Goal: Task Accomplishment & Management: Use online tool/utility

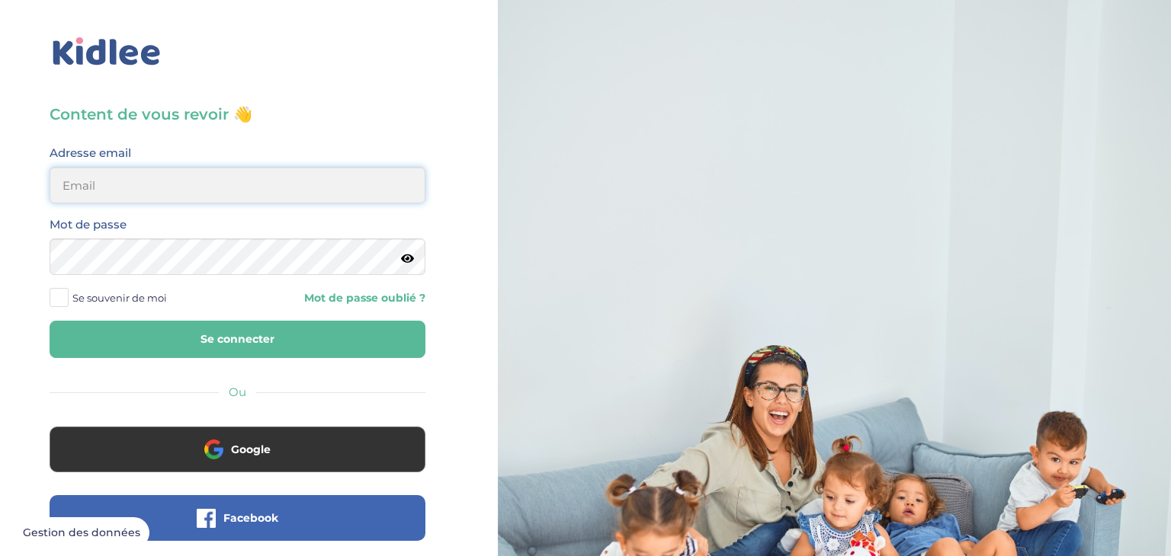
click at [253, 189] on input "email" at bounding box center [238, 185] width 376 height 37
type input "sarah-lymat@outlook.fr"
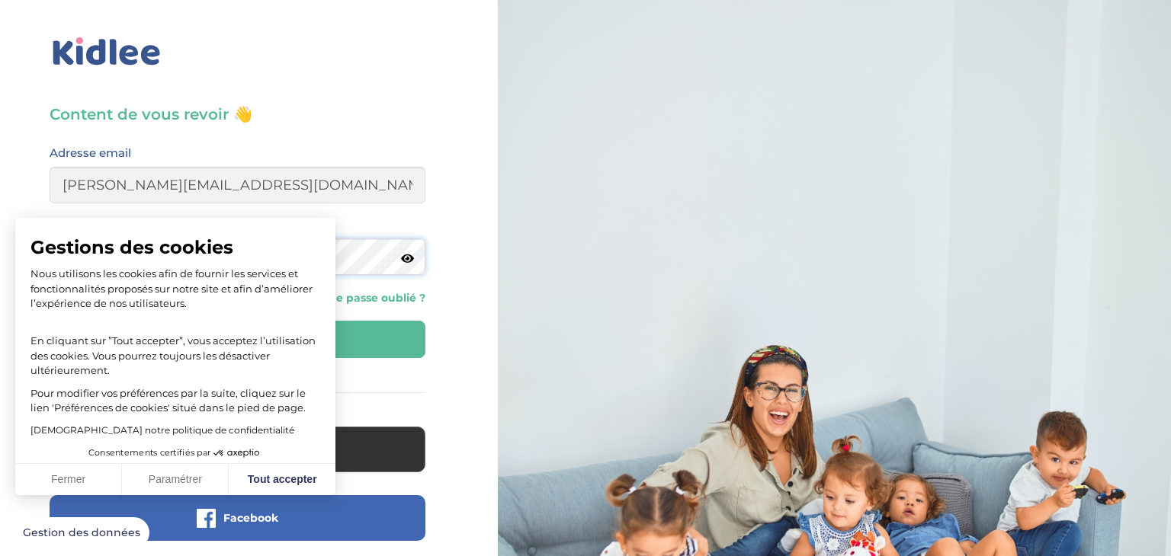
click at [50, 321] on button "Se connecter" at bounding box center [238, 339] width 376 height 37
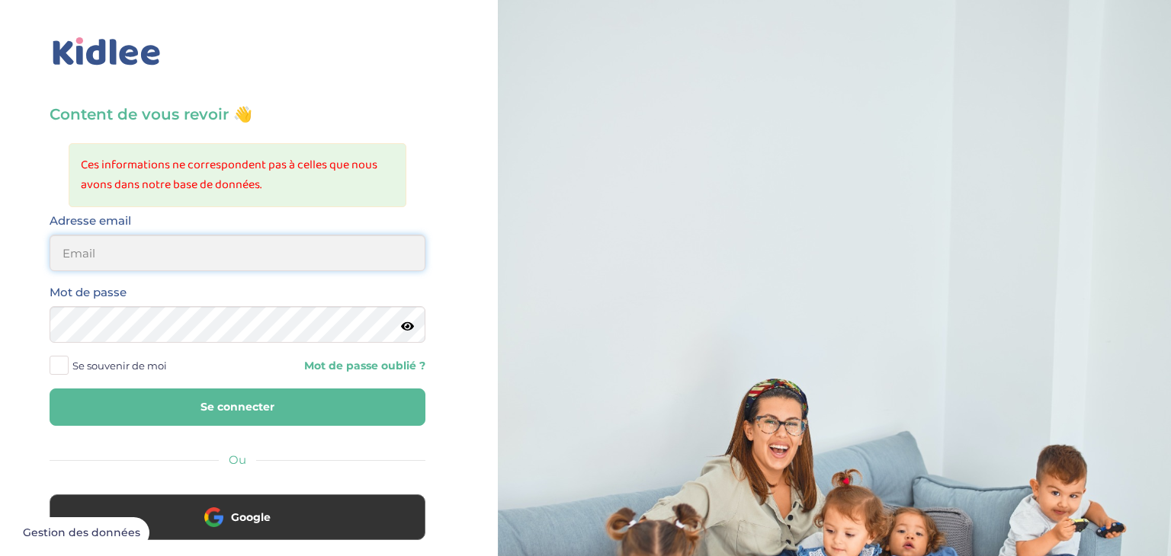
click at [131, 258] on input "email" at bounding box center [238, 253] width 376 height 37
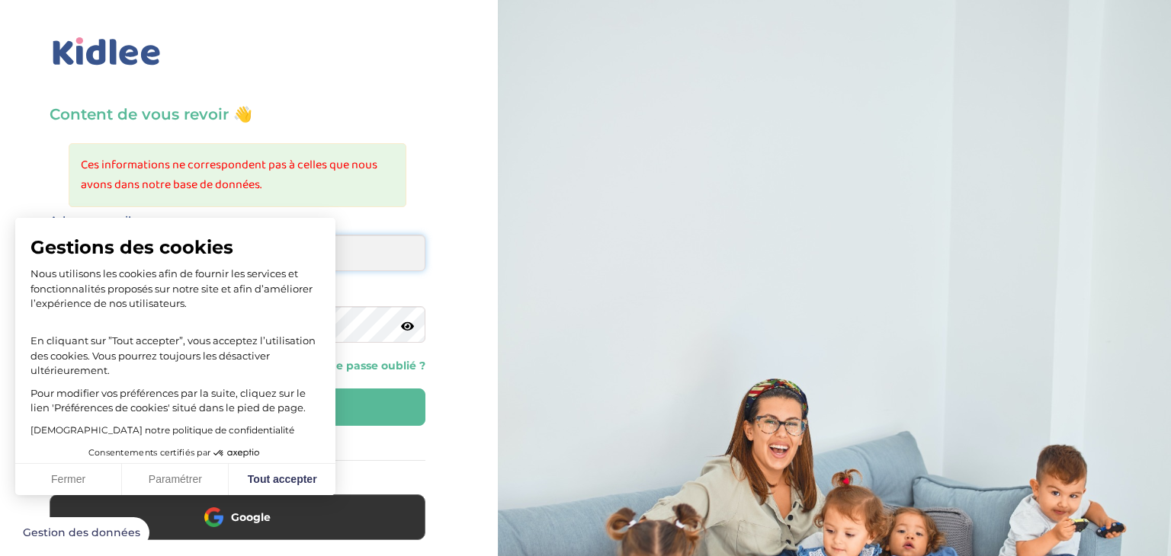
type input "sarah-lymat@outlook.fr"
click at [287, 487] on button "Tout accepter" at bounding box center [282, 480] width 107 height 32
checkbox input "true"
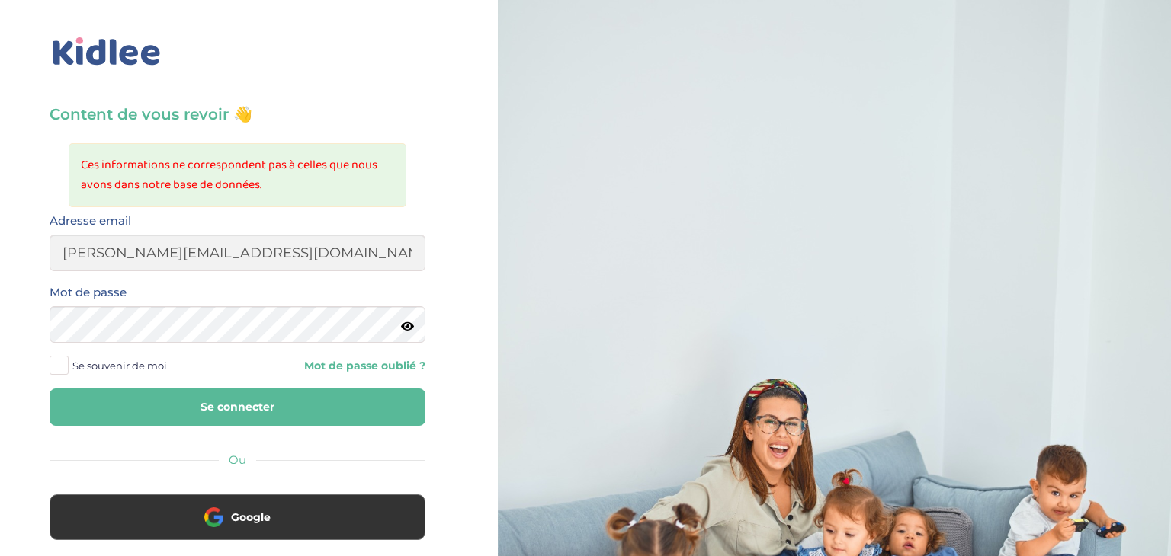
click at [146, 306] on div "Mot de passe" at bounding box center [238, 313] width 376 height 60
click at [50, 389] on button "Se connecter" at bounding box center [238, 407] width 376 height 37
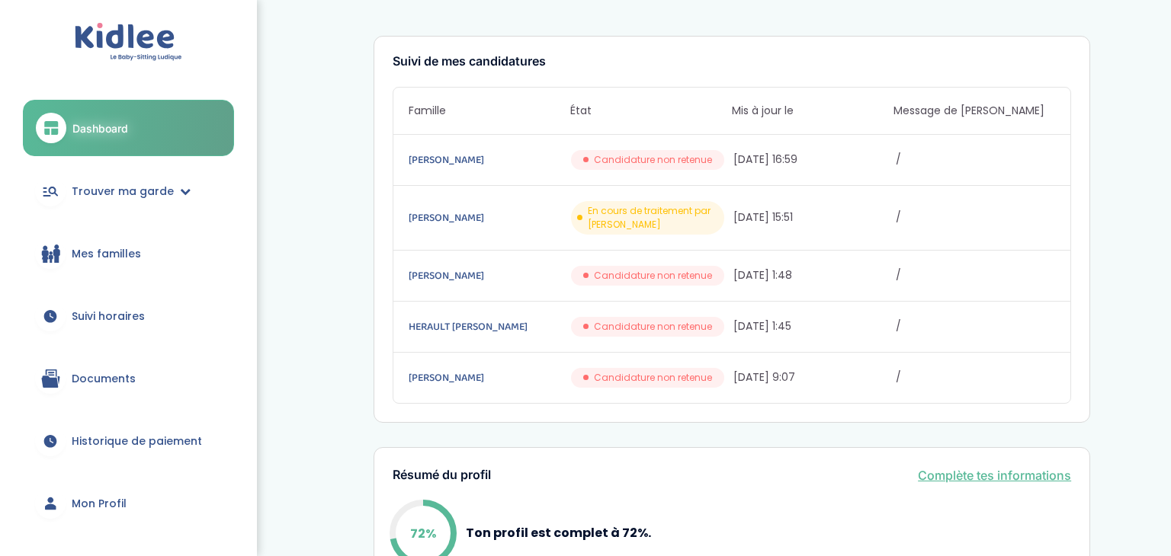
scroll to position [24, 0]
click at [795, 164] on span "[DATE] 16:59" at bounding box center [812, 159] width 159 height 16
click at [457, 154] on link "[PERSON_NAME]" at bounding box center [488, 159] width 159 height 17
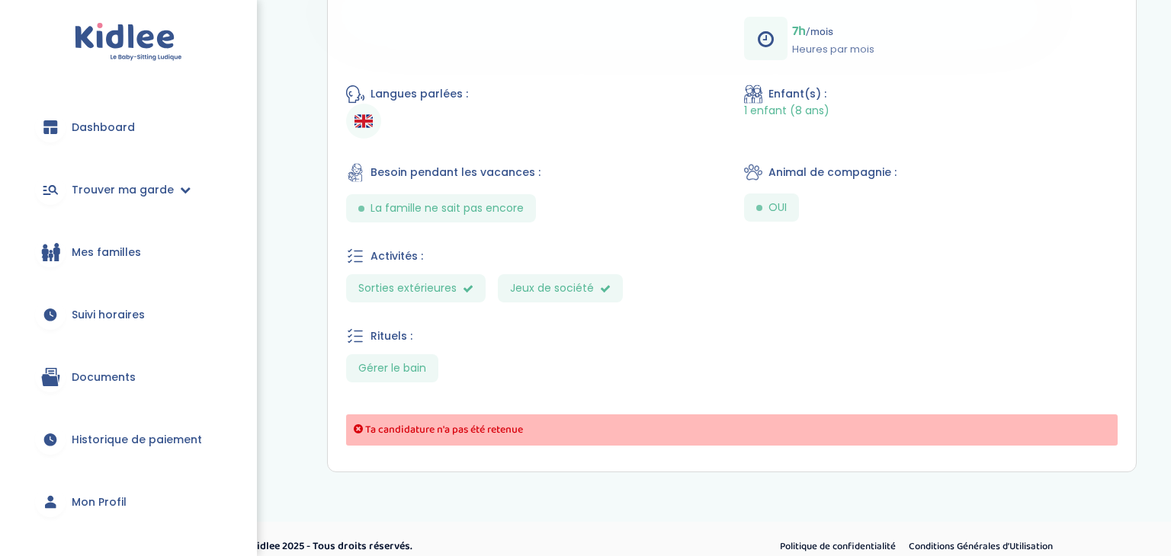
scroll to position [513, 0]
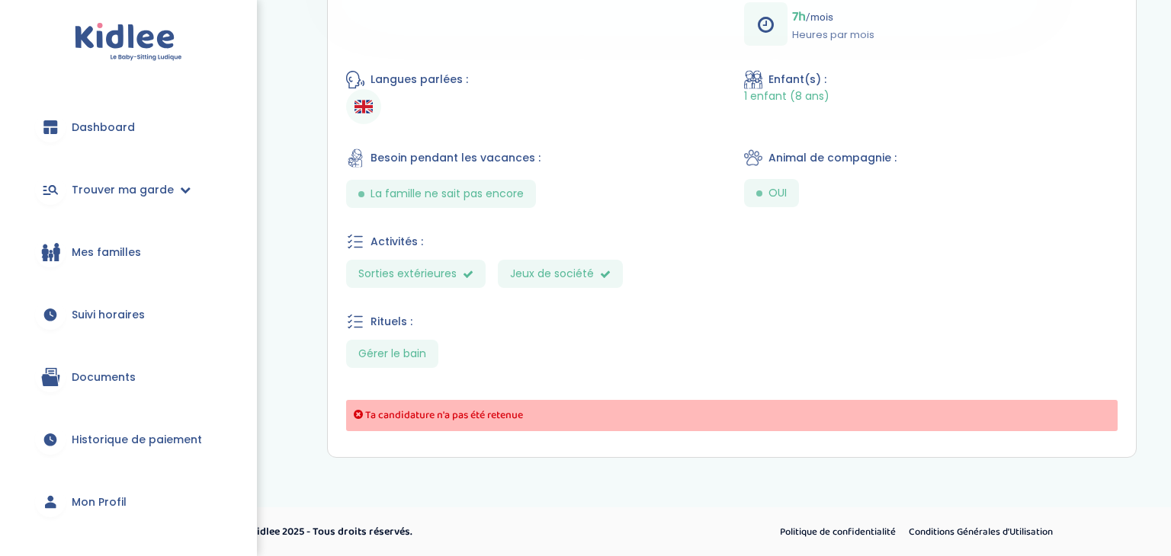
click at [98, 256] on span "Mes familles" at bounding box center [106, 253] width 69 height 16
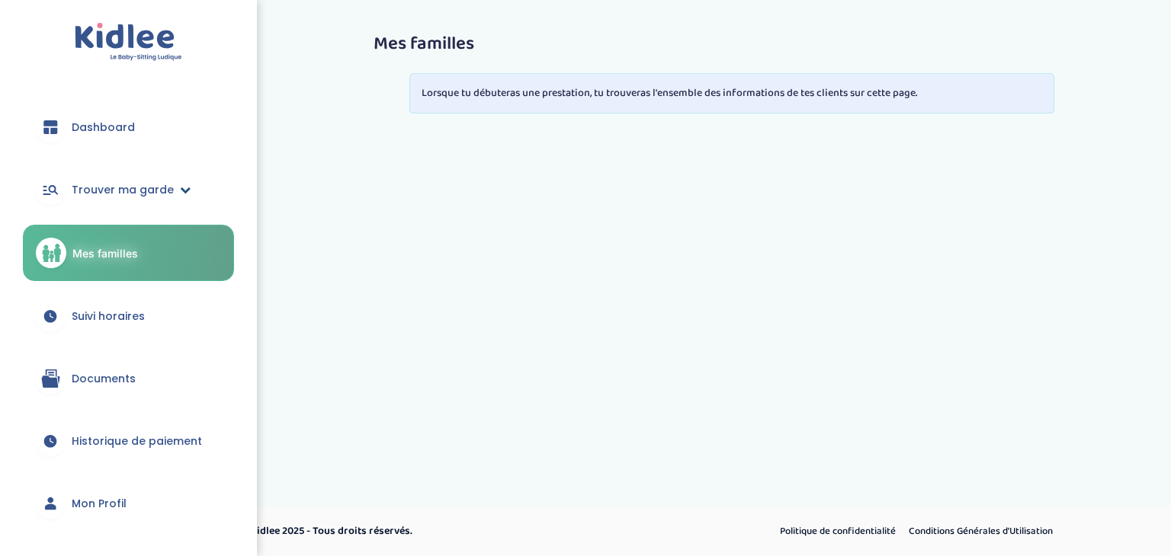
click at [171, 185] on link "Trouver ma garde" at bounding box center [128, 189] width 211 height 55
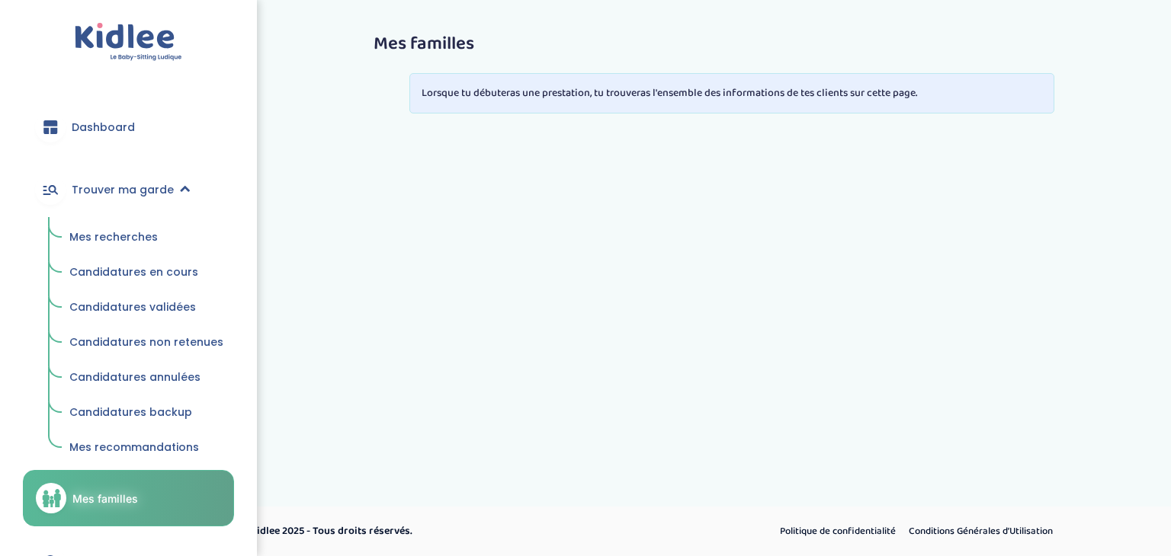
click at [127, 240] on span "Mes recherches" at bounding box center [113, 236] width 88 height 15
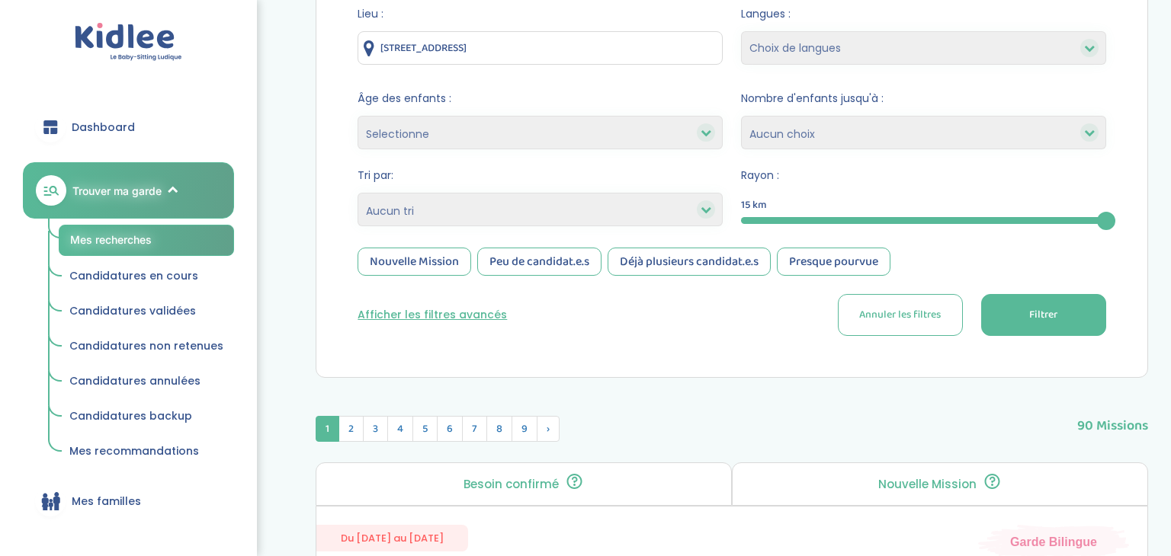
scroll to position [213, 0]
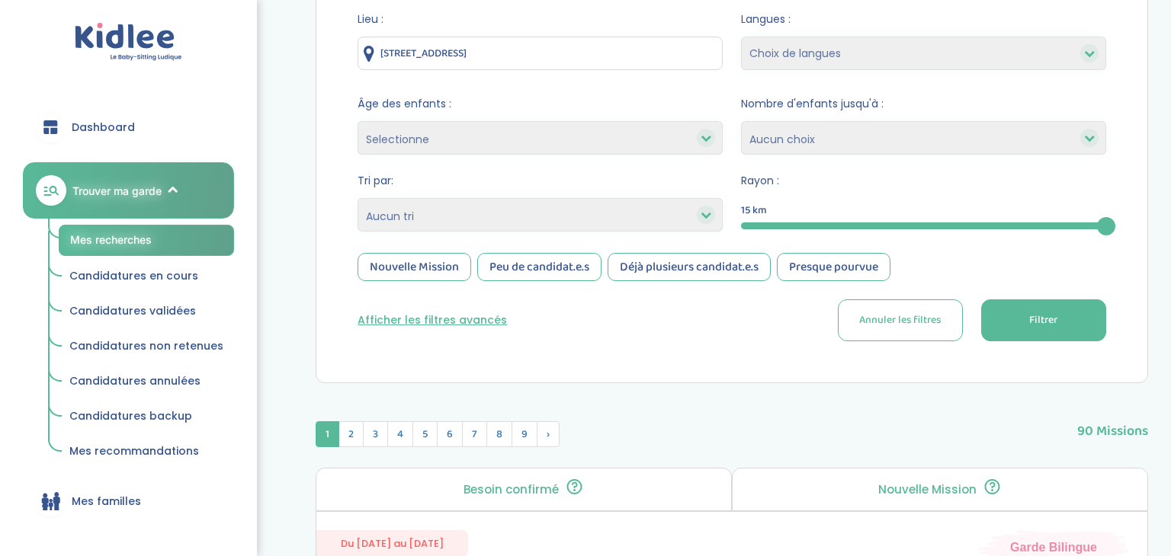
click at [476, 319] on button "Afficher les filtres avancés" at bounding box center [431, 321] width 149 height 16
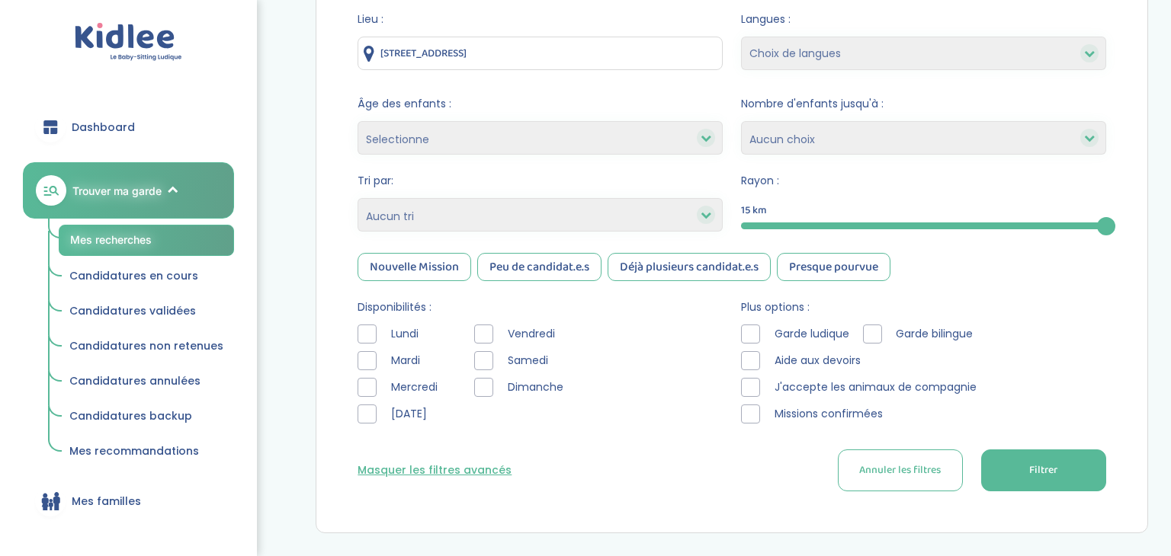
click at [364, 334] on div at bounding box center [366, 334] width 19 height 19
click at [444, 269] on div "Nouvelle Mission" at bounding box center [414, 267] width 114 height 28
drag, startPoint x: 535, startPoint y: 271, endPoint x: 548, endPoint y: 270, distance: 13.0
click at [536, 270] on div "Peu de candidat.e.s" at bounding box center [539, 267] width 124 height 28
click at [1050, 470] on span "Filtrer" at bounding box center [1043, 471] width 28 height 16
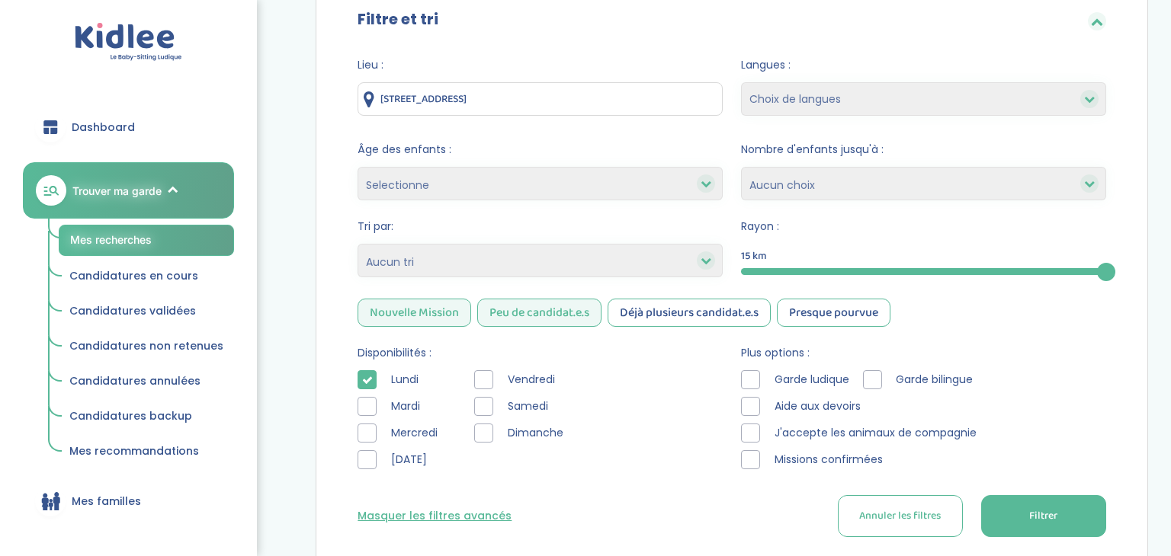
scroll to position [157, 0]
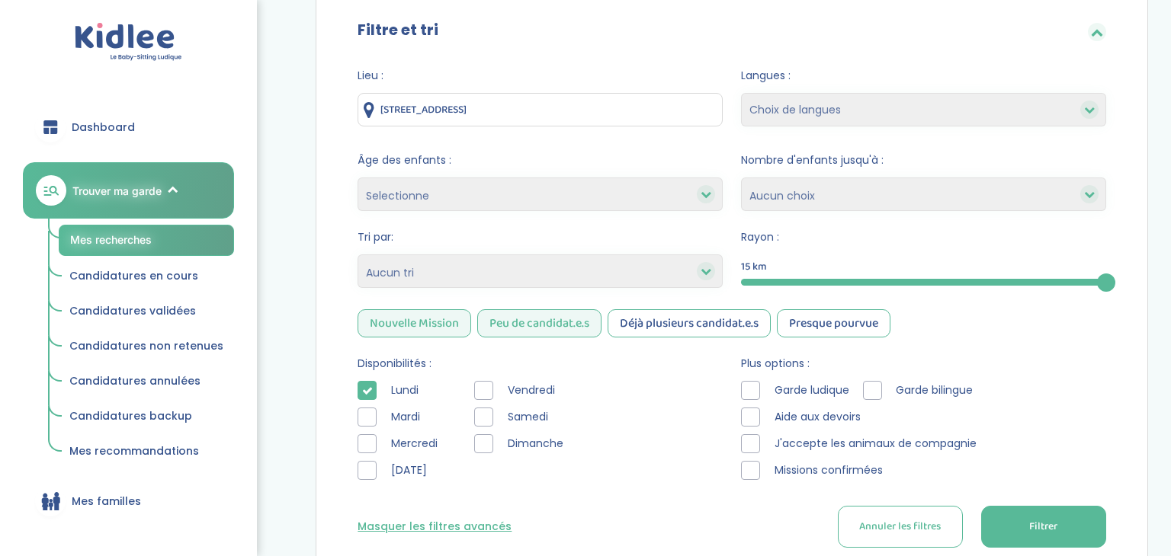
click at [837, 123] on select "Choix de langues Allemand Anglais Arabe Espagnol Italien Russe Français Coréen" at bounding box center [923, 110] width 365 height 34
click at [598, 204] on select "Selectionne moins de 3 ans entre 3 et 6 ans plus de 6 ans" at bounding box center [539, 195] width 365 height 34
click at [617, 184] on select "Selectionne moins de 3 ans entre 3 et 6 ans plus de 6 ans" at bounding box center [539, 195] width 365 height 34
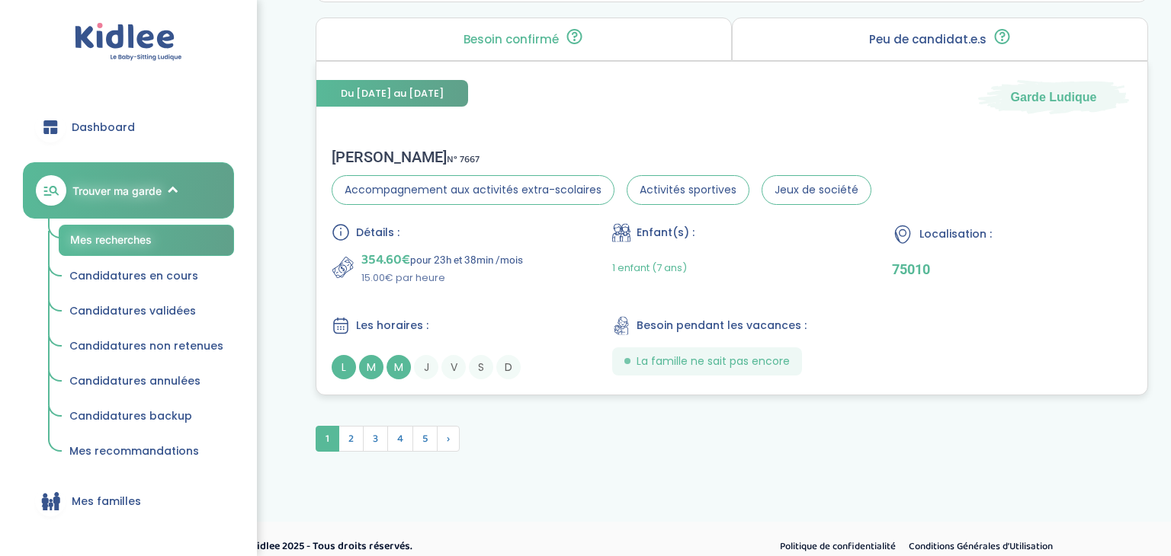
scroll to position [4363, 0]
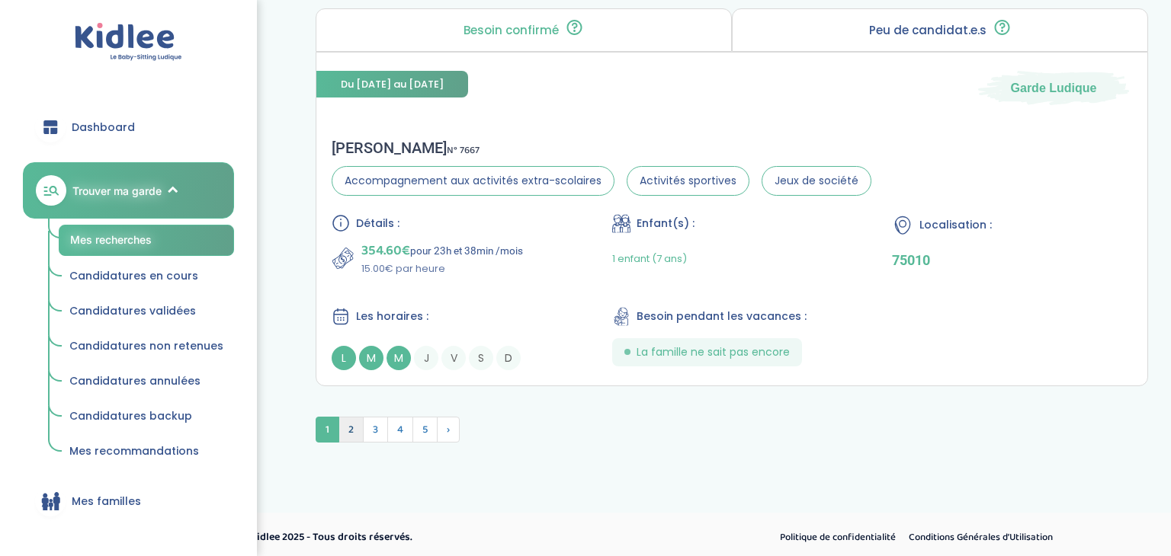
click at [350, 425] on span "2" at bounding box center [350, 430] width 25 height 26
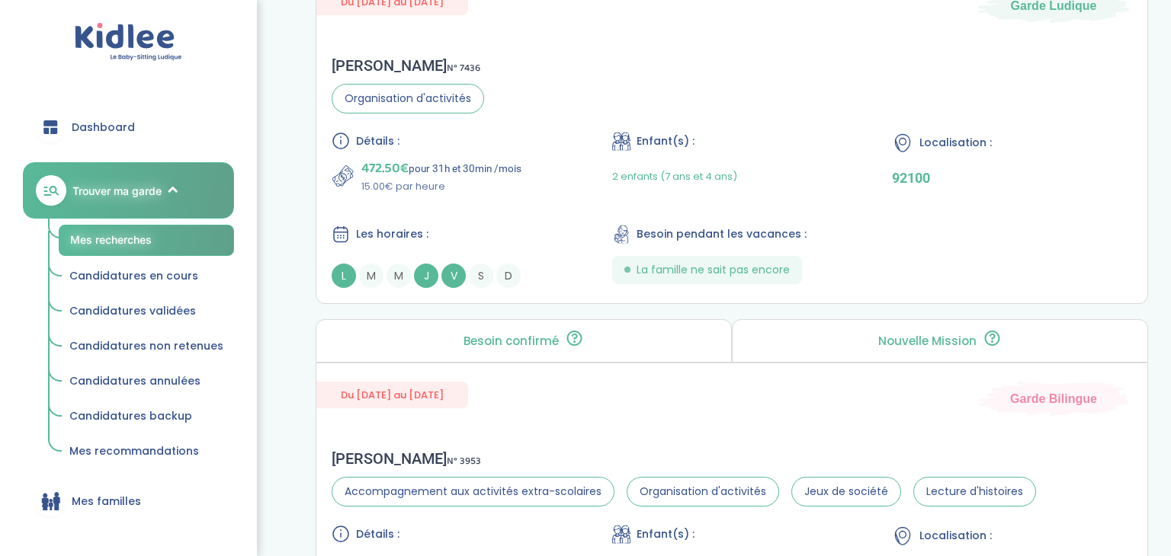
scroll to position [1216, 0]
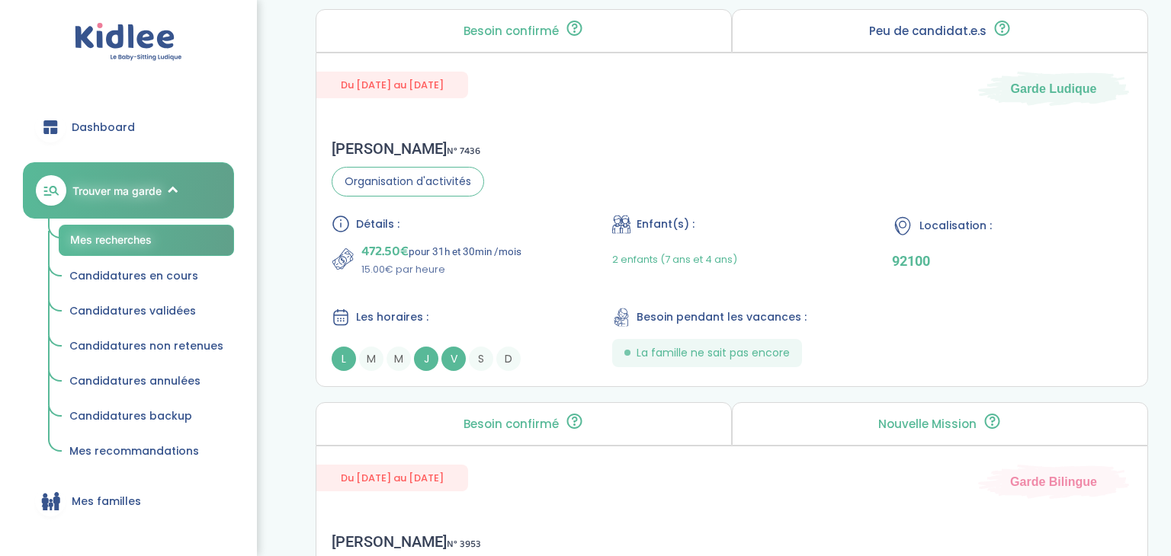
click at [538, 425] on p "Besoin confirmé" at bounding box center [510, 424] width 95 height 12
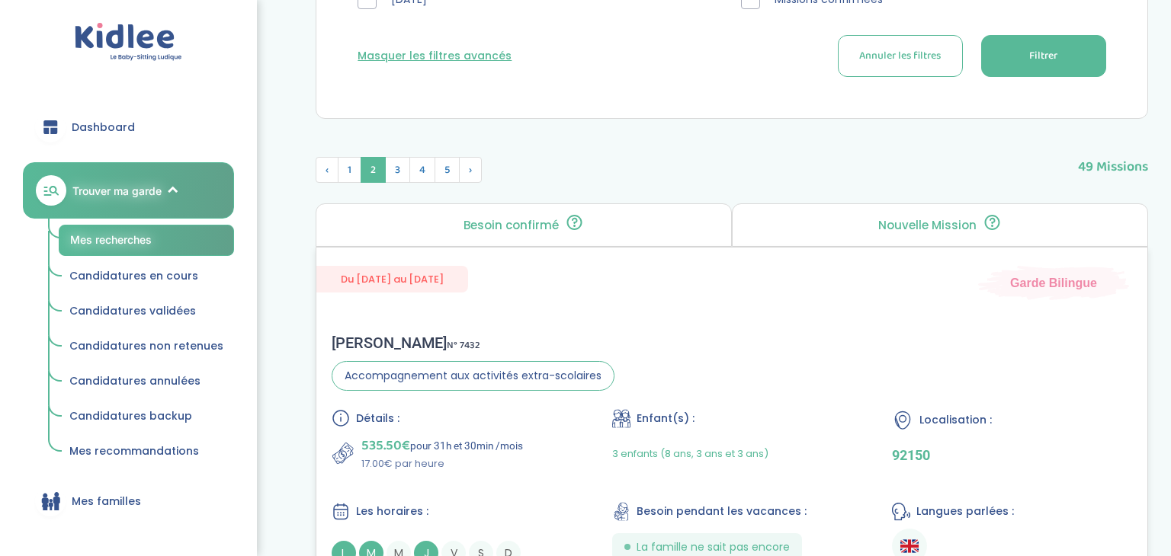
scroll to position [783, 0]
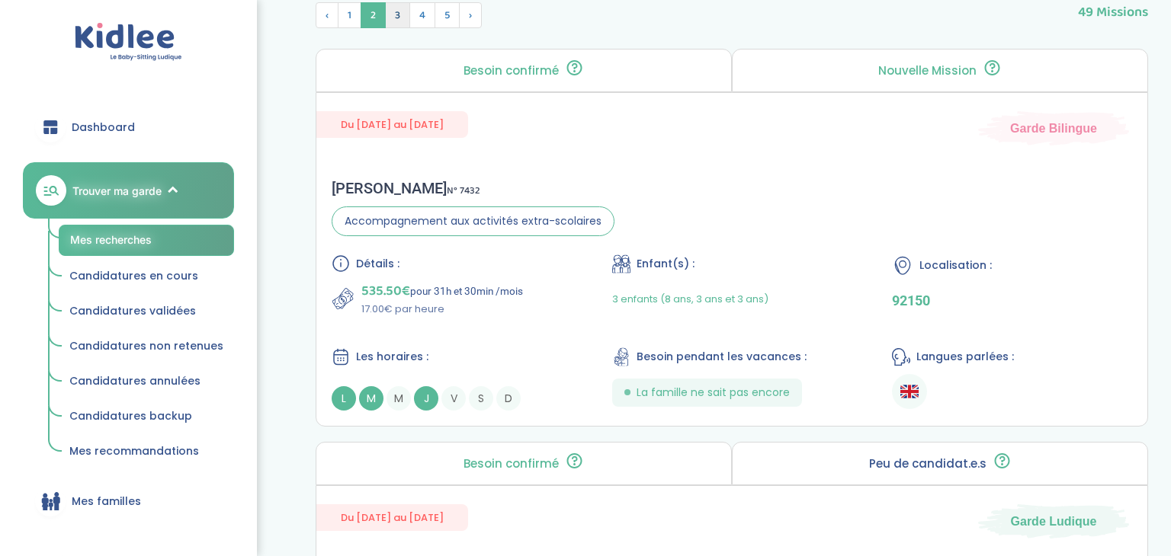
click at [394, 21] on span "3" at bounding box center [397, 15] width 25 height 26
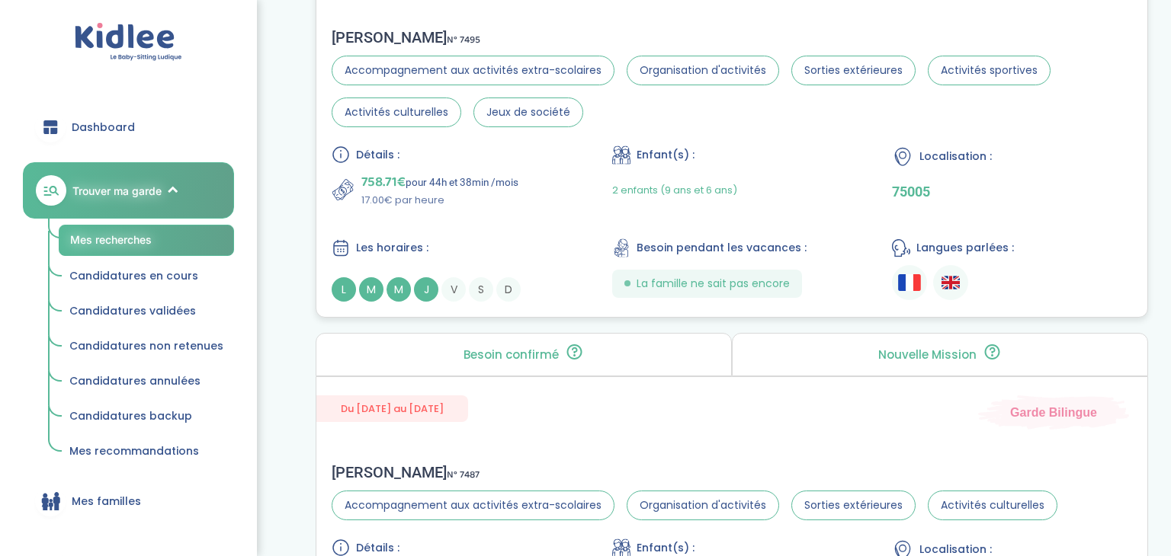
scroll to position [2945, 0]
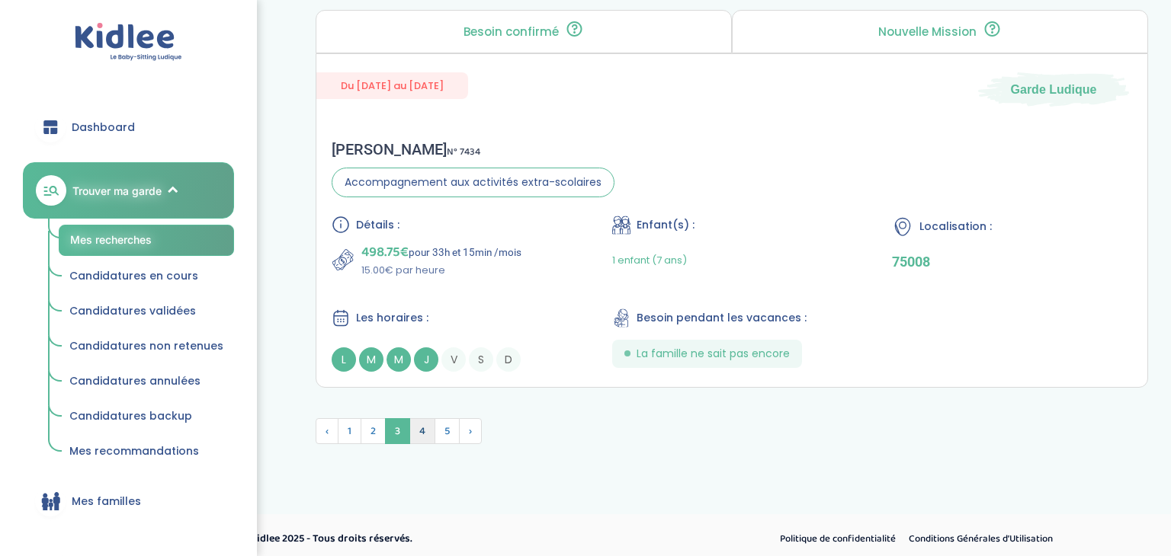
click at [422, 425] on span "4" at bounding box center [422, 431] width 26 height 26
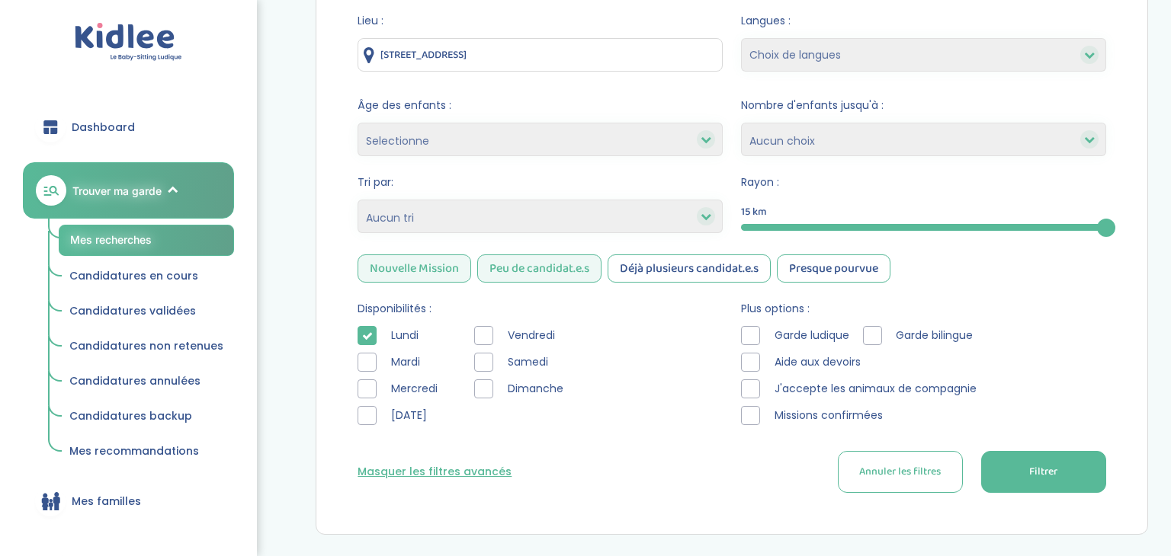
scroll to position [418, 0]
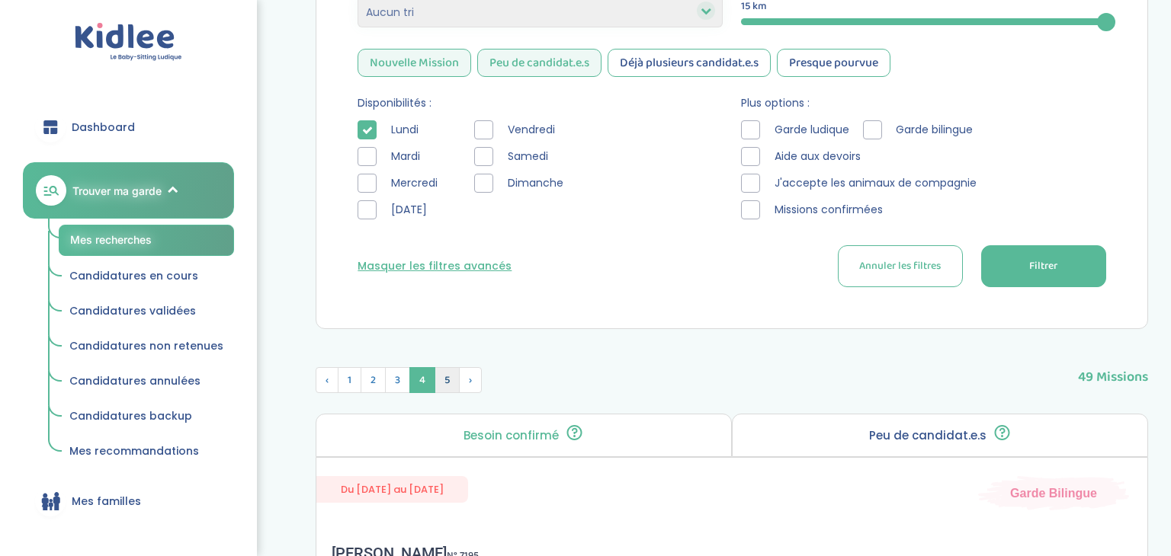
click at [450, 367] on span "5" at bounding box center [446, 380] width 25 height 26
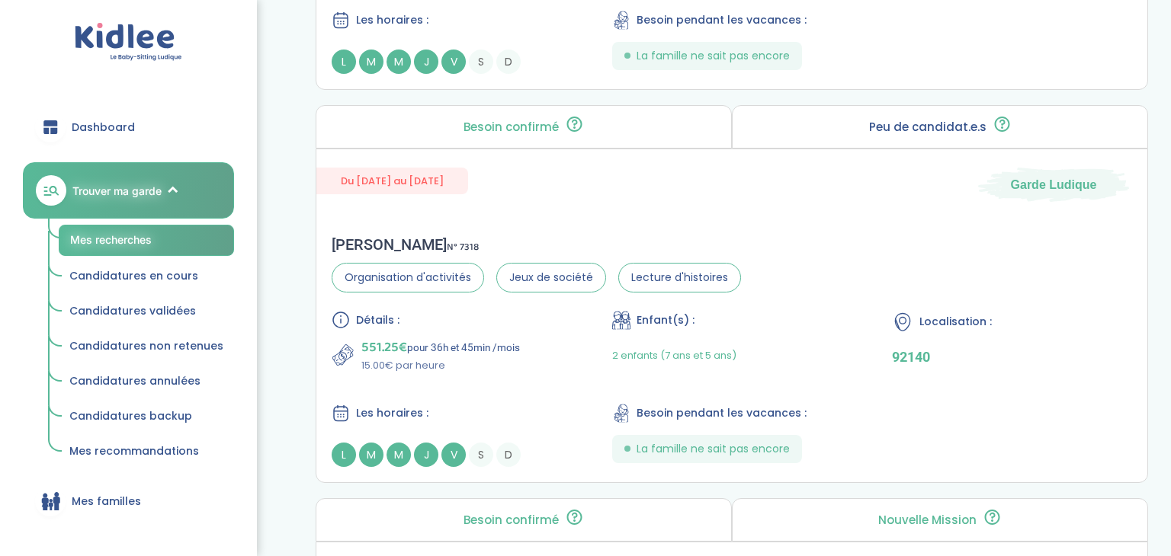
scroll to position [3562, 0]
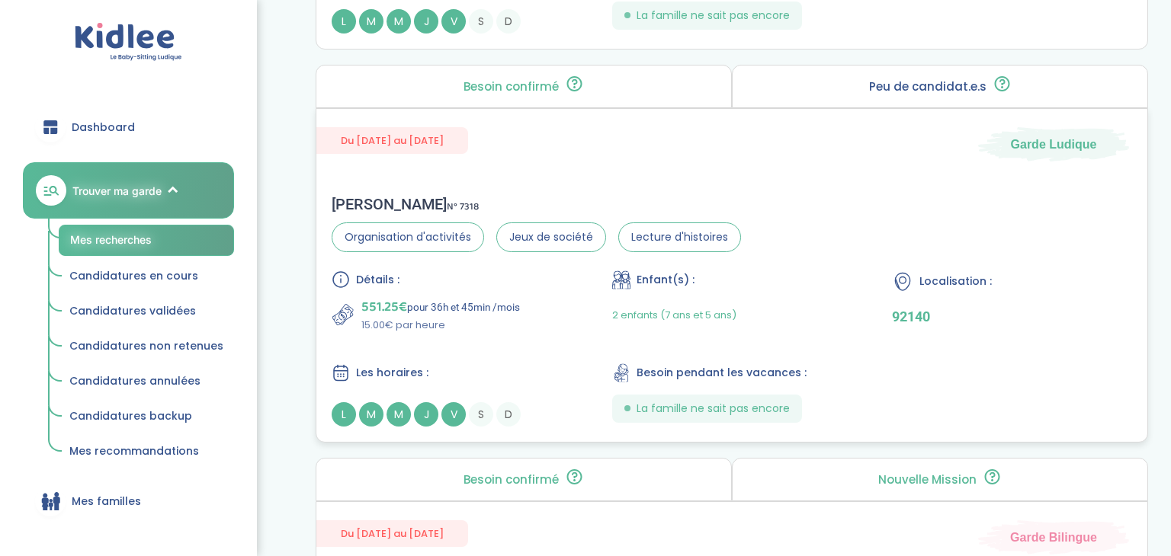
click at [485, 353] on div "Détails : 551.25€ pour 36h et 45min /mois 15.00€ par heure Enfant(s) : 2 enfant…" at bounding box center [732, 349] width 800 height 156
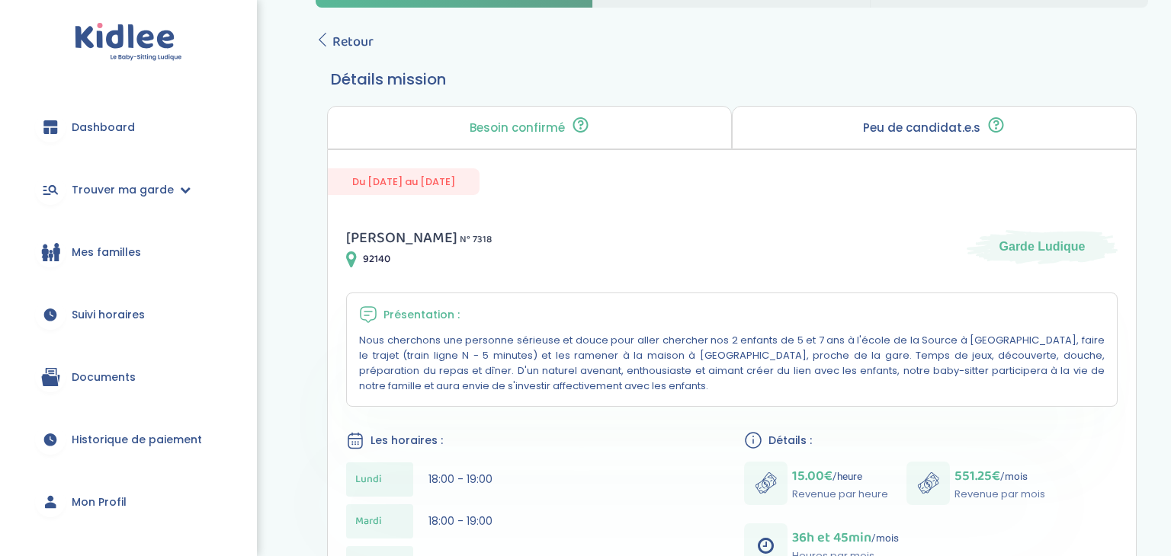
scroll to position [51, 0]
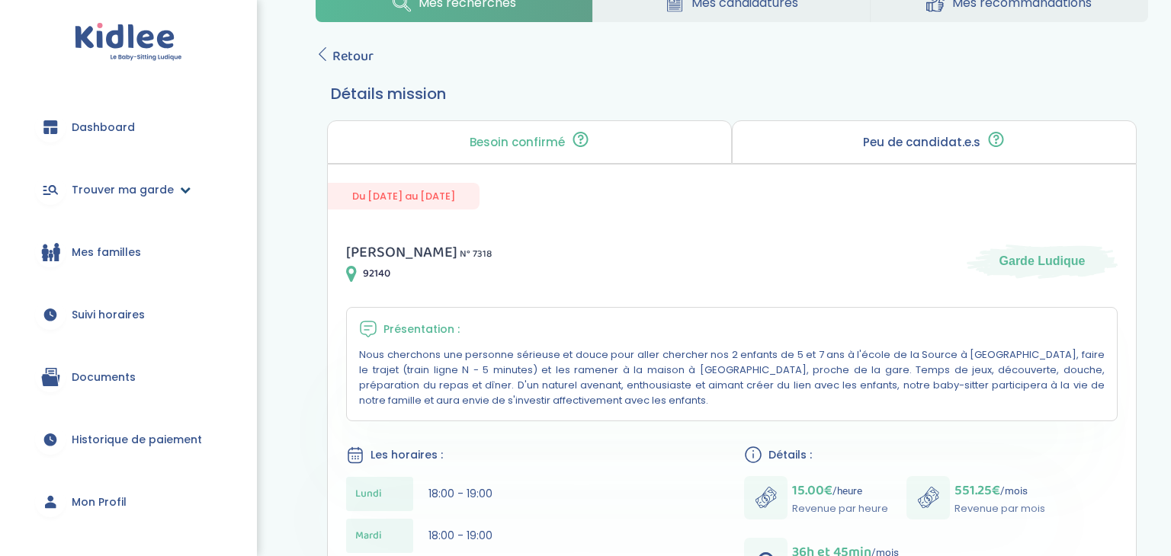
click at [169, 186] on link "Trouver ma garde" at bounding box center [128, 189] width 211 height 55
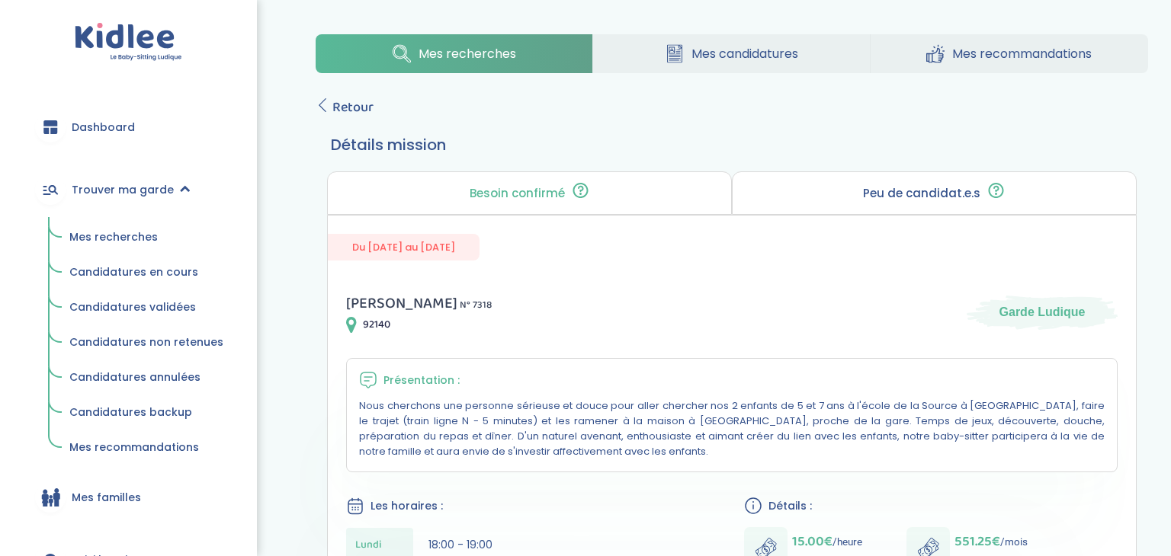
click at [134, 236] on span "Mes recherches" at bounding box center [113, 236] width 88 height 15
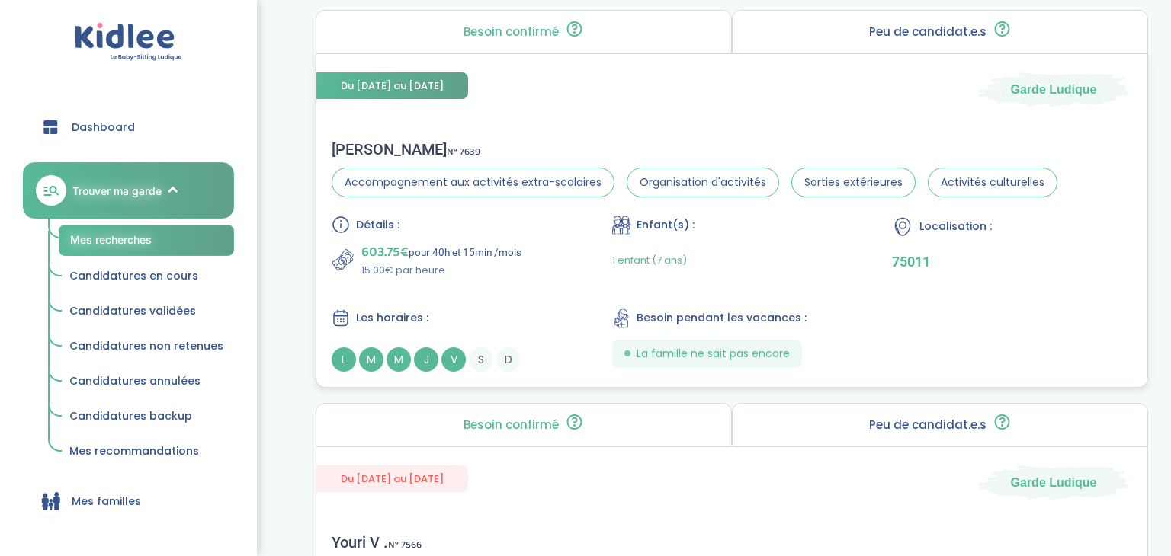
scroll to position [774, 0]
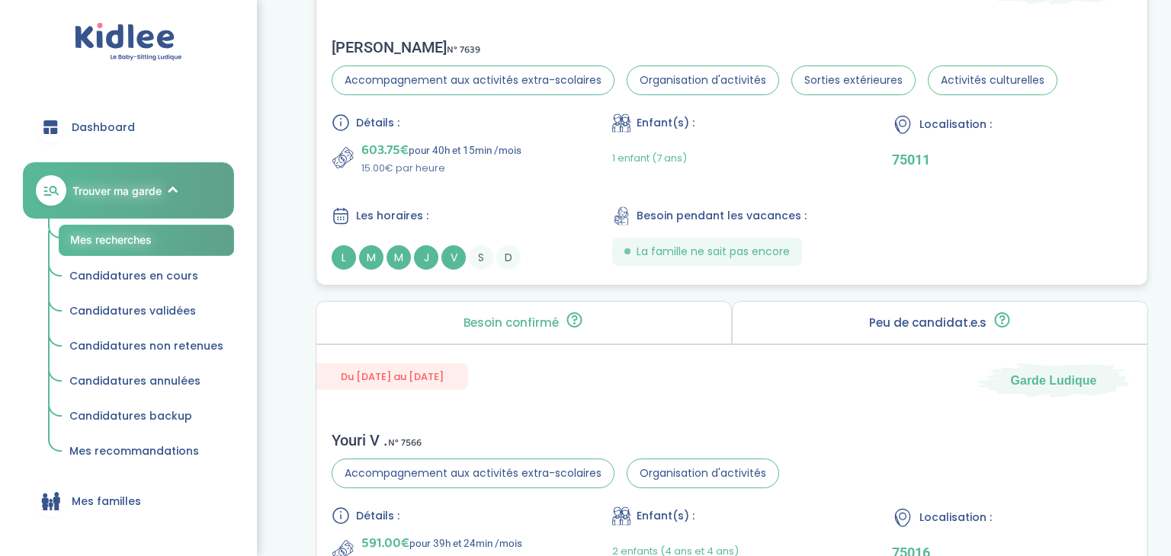
click at [586, 187] on div "Détails : 603.75€ pour 40h et 15min /mois 15.00€ par heure Enfant(s) : 1 enfant…" at bounding box center [732, 192] width 800 height 156
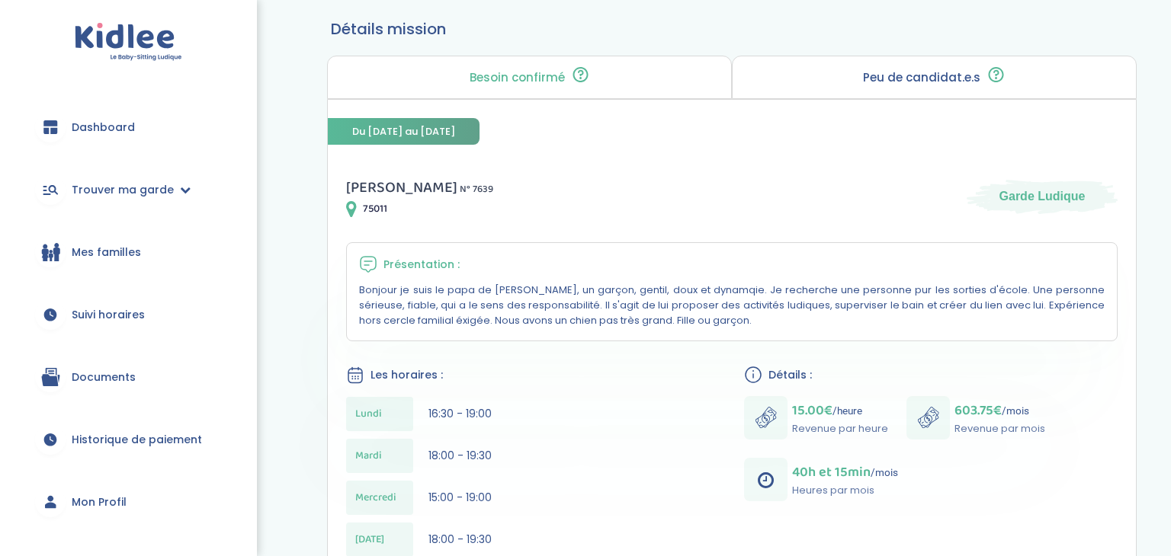
scroll to position [115, 0]
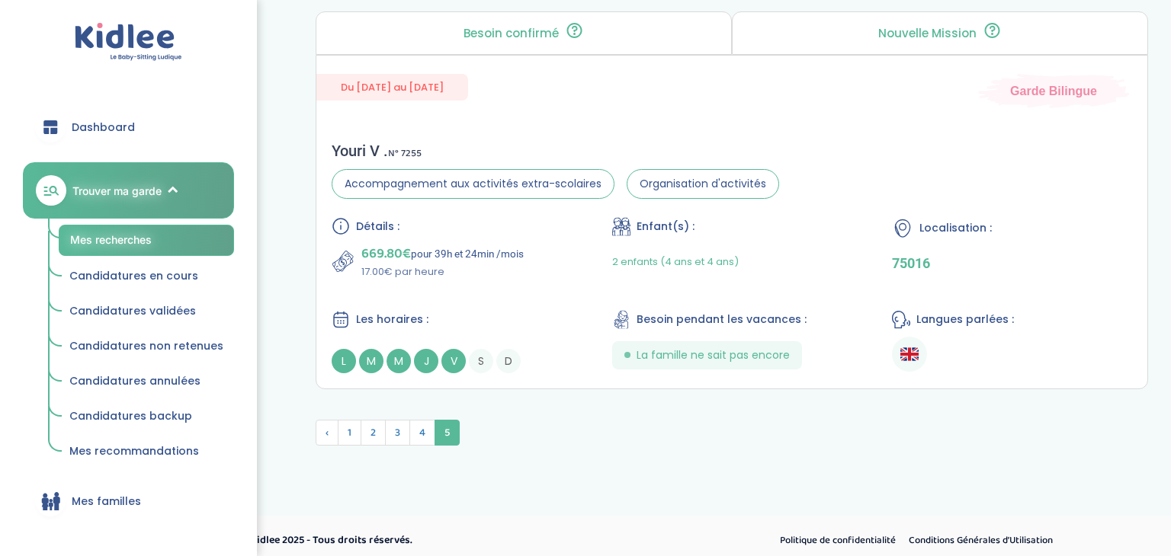
scroll to position [3862, 0]
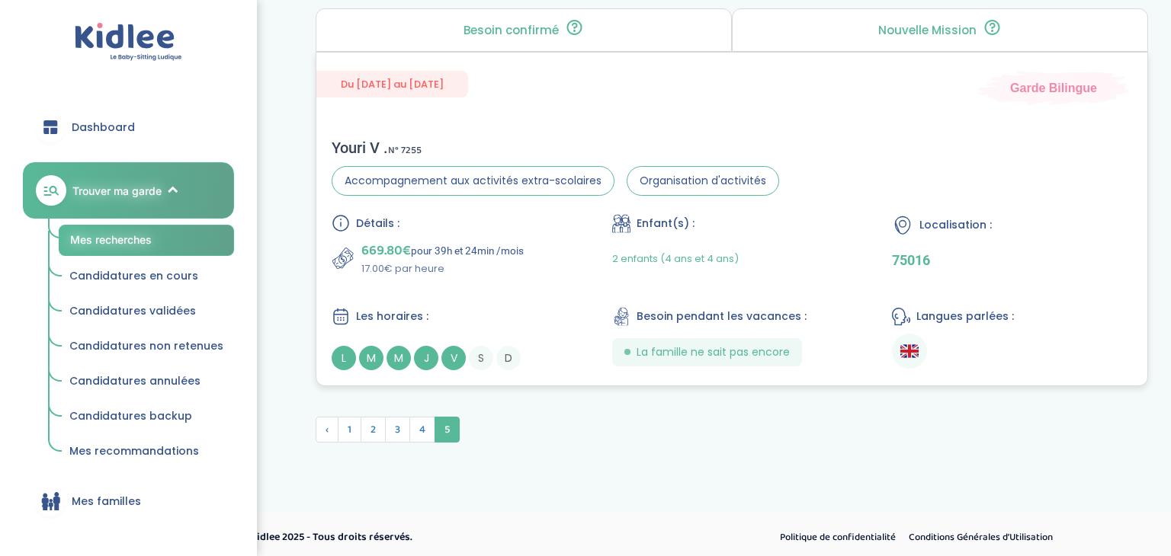
click at [908, 345] on img at bounding box center [909, 351] width 18 height 18
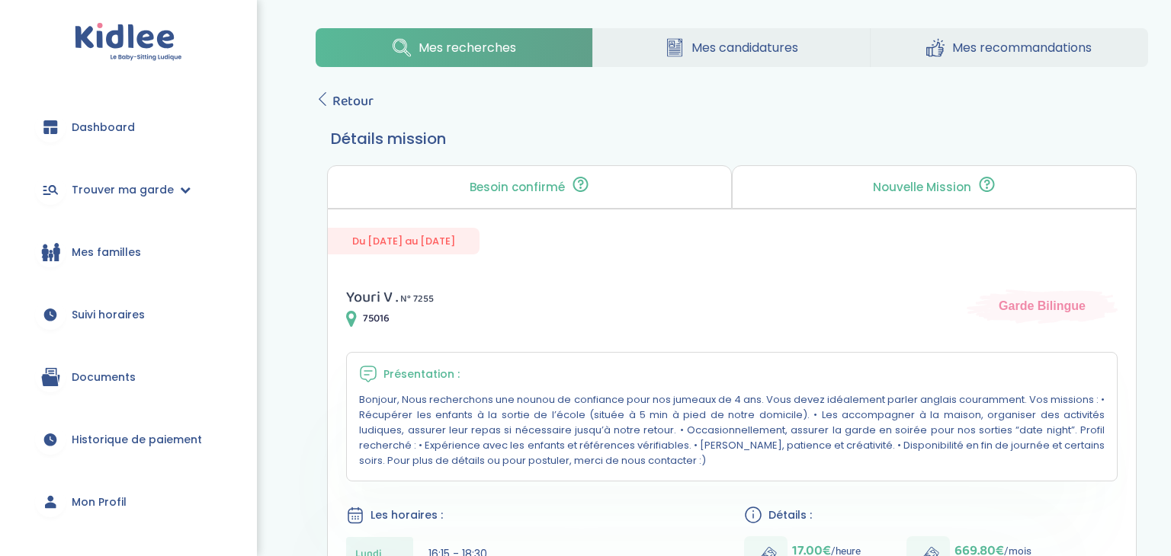
scroll to position [8, 0]
click at [976, 50] on span "Mes recommandations" at bounding box center [1021, 46] width 139 height 19
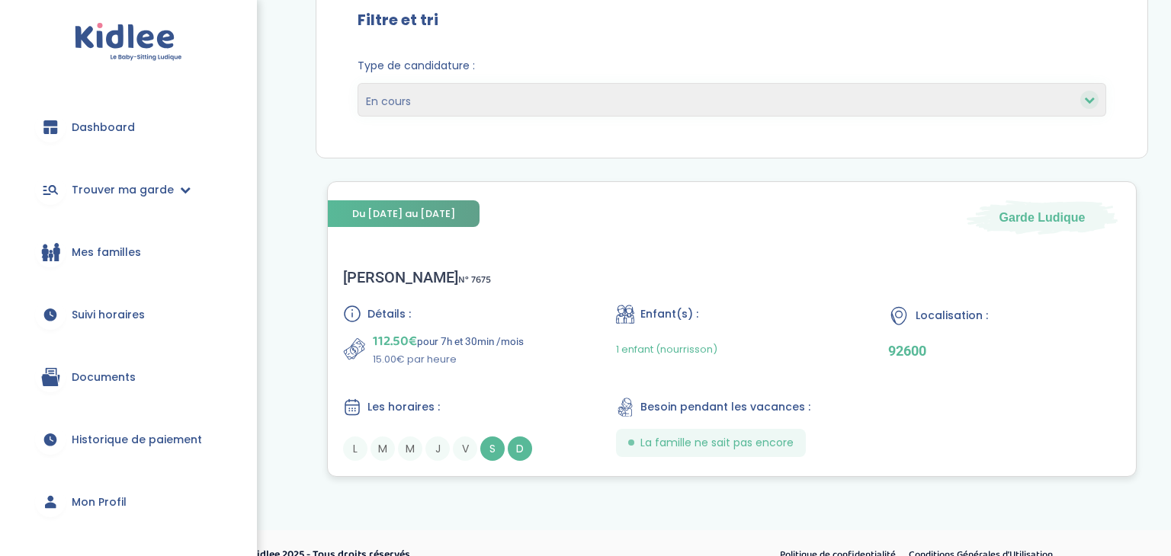
scroll to position [190, 0]
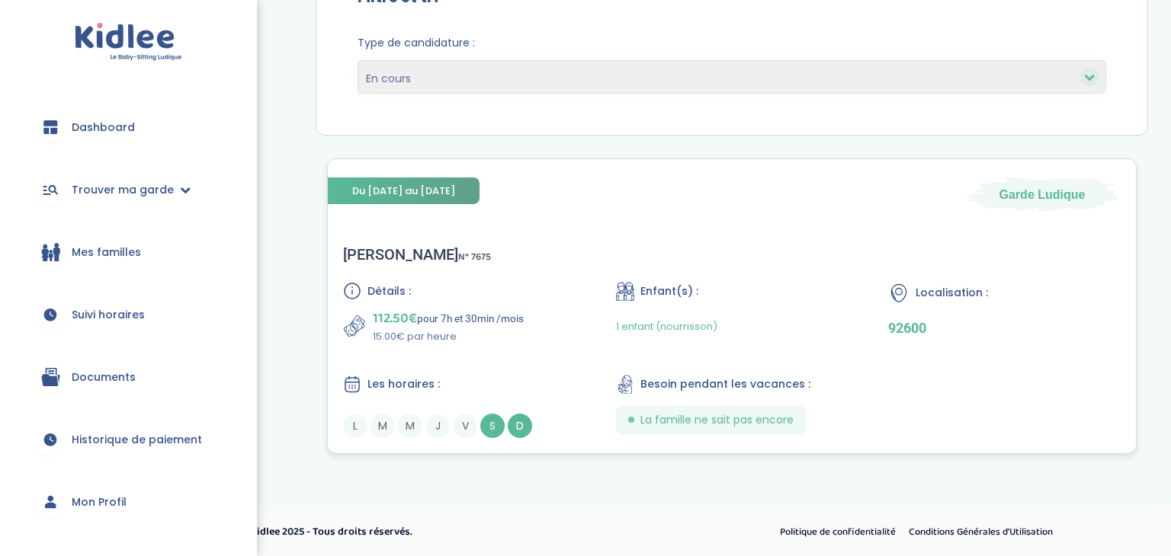
click at [394, 254] on div "raphaël m . N° 7675" at bounding box center [417, 254] width 148 height 18
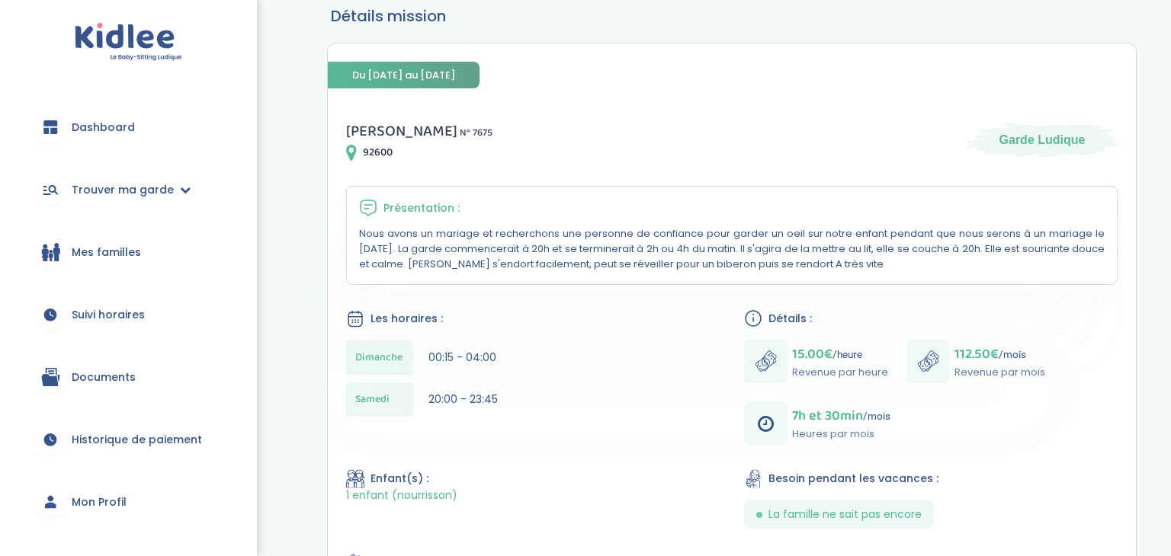
scroll to position [174, 0]
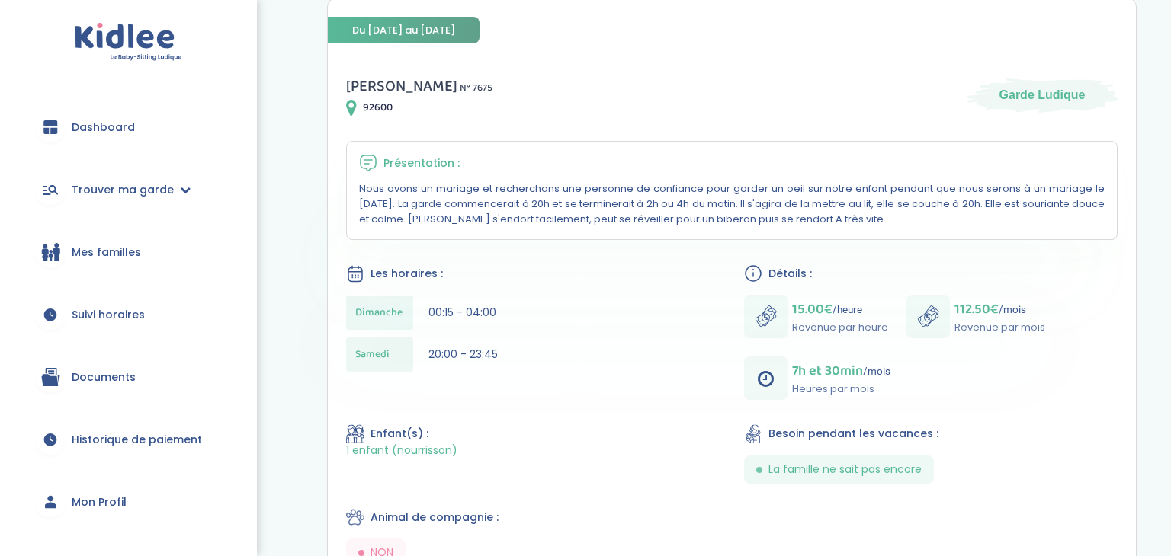
click at [561, 351] on div "[DATE] 20:00 - 23:45" at bounding box center [533, 355] width 374 height 34
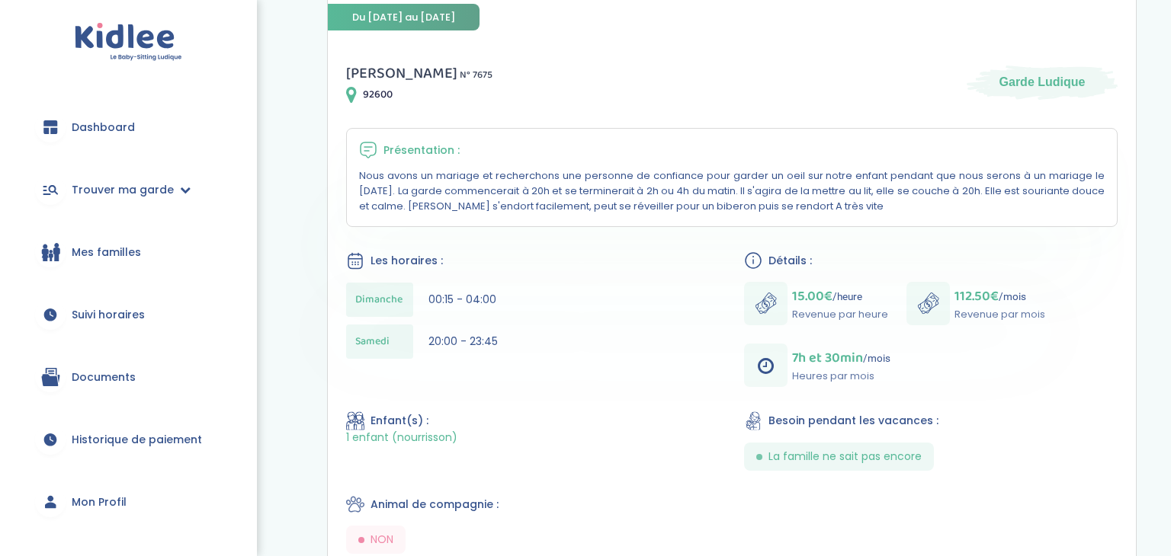
scroll to position [0, 0]
